Goal: Task Accomplishment & Management: Use online tool/utility

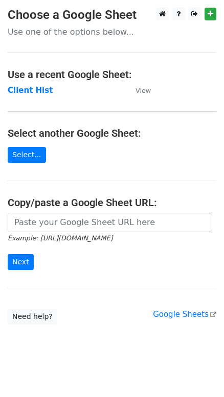
click at [34, 89] on strong "Client Hist" at bounding box center [30, 90] width 45 height 9
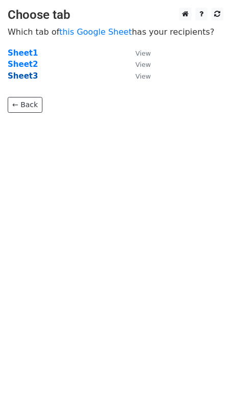
click at [21, 77] on strong "Sheet3" at bounding box center [23, 75] width 30 height 9
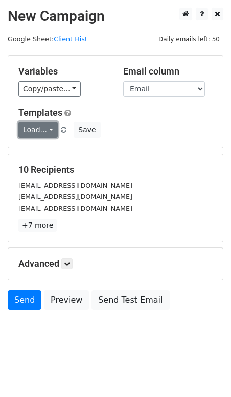
click at [37, 131] on link "Load..." at bounding box center [37, 130] width 39 height 16
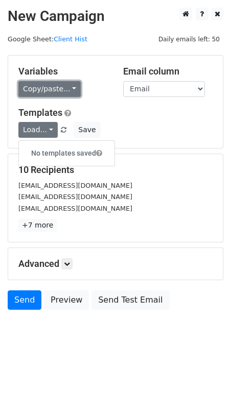
click at [46, 90] on link "Copy/paste..." at bounding box center [49, 89] width 62 height 16
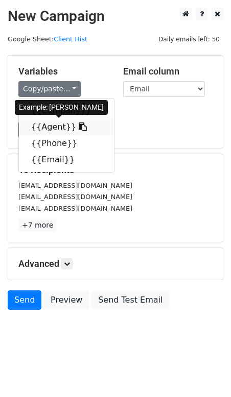
click at [45, 127] on link "{{Agent}}" at bounding box center [66, 127] width 95 height 16
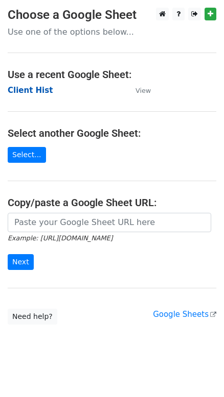
click at [33, 90] on strong "Client Hist" at bounding box center [30, 90] width 45 height 9
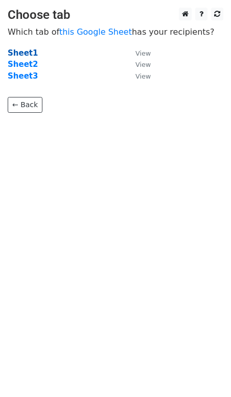
click at [23, 54] on strong "Sheet1" at bounding box center [23, 52] width 30 height 9
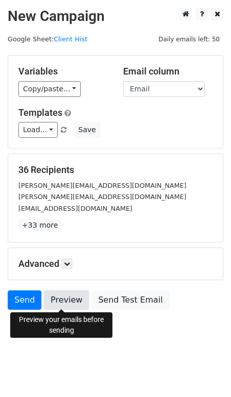
click at [56, 303] on link "Preview" at bounding box center [66, 299] width 45 height 19
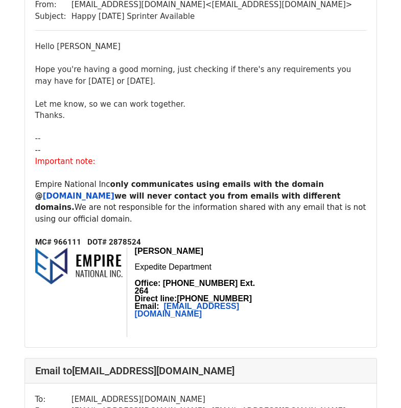
scroll to position [613, 0]
